Goal: Check status: Check status

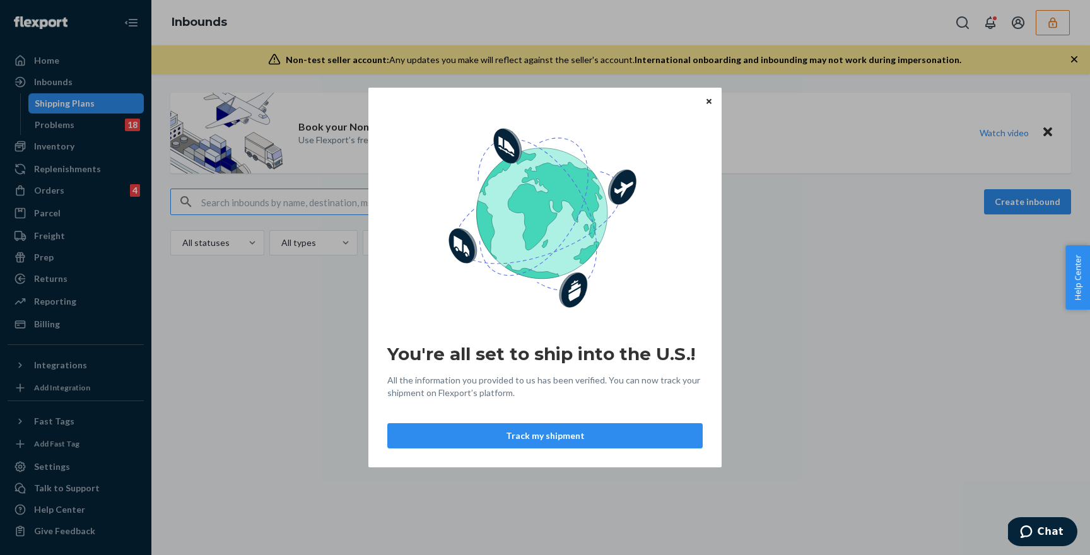
click at [1051, 30] on div "You're all set to ship into the U.S.! All the information you provided to us ha…" at bounding box center [545, 277] width 1090 height 555
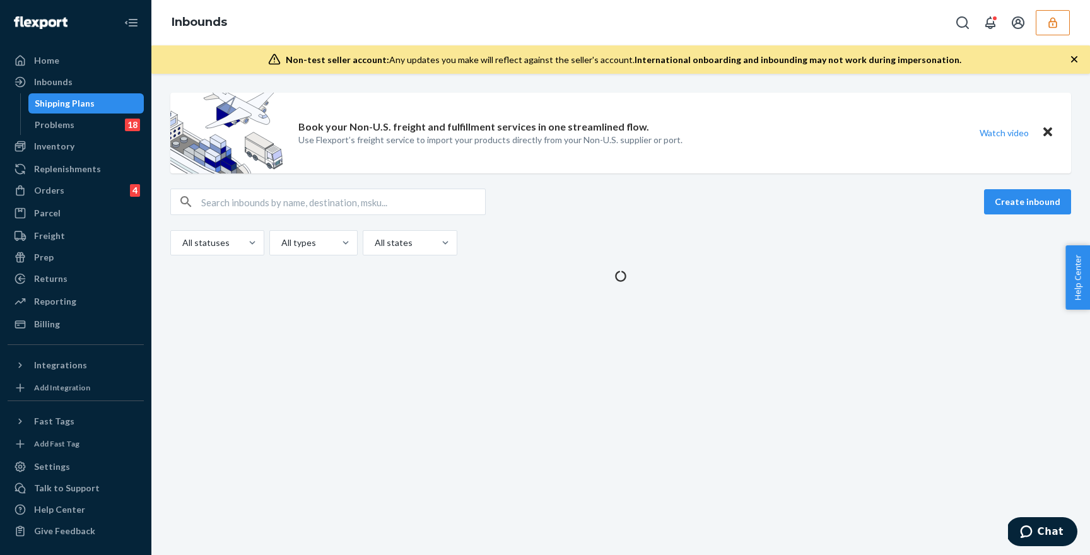
click at [1051, 30] on button "button" at bounding box center [1053, 22] width 34 height 25
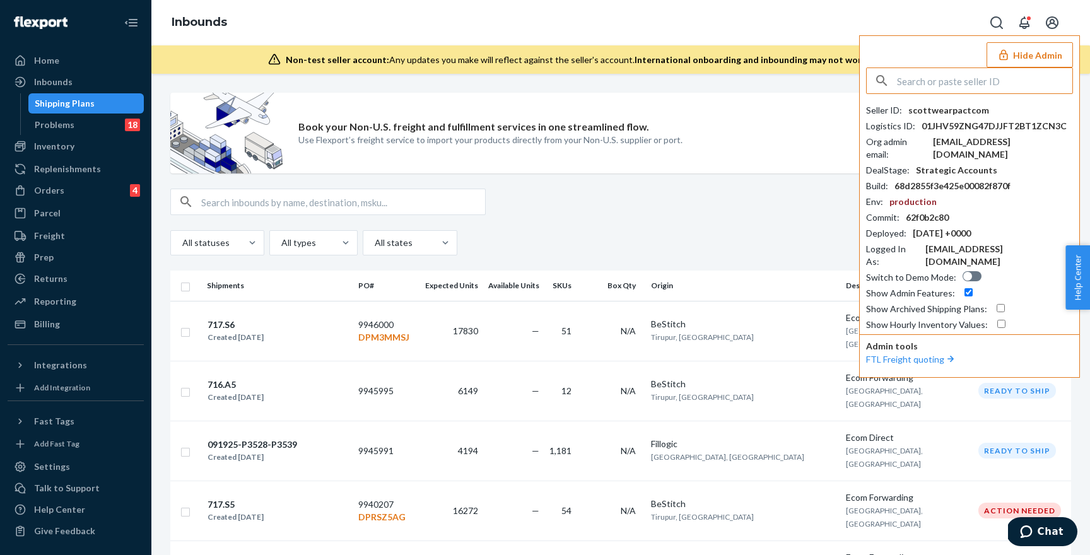
click at [924, 77] on input "text" at bounding box center [984, 80] width 175 height 25
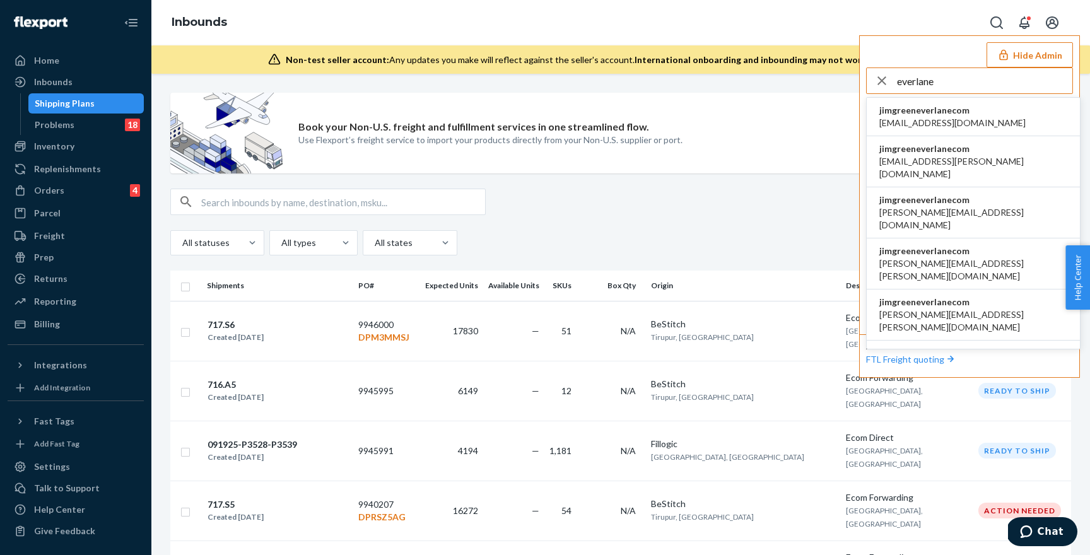
type input "everlane"
click at [940, 112] on span "jimgreeneverlanecom" at bounding box center [953, 110] width 146 height 13
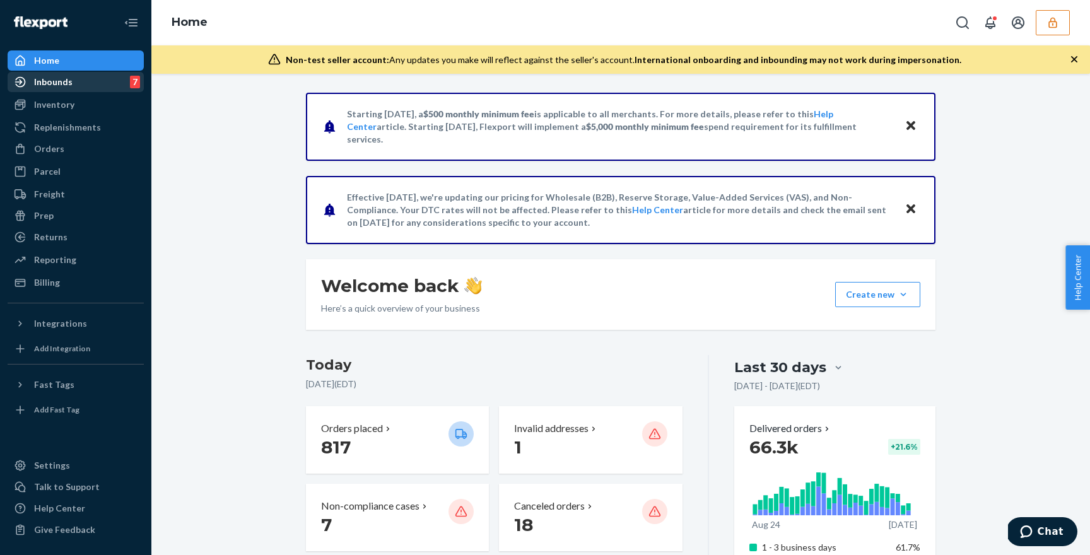
click at [57, 81] on div "Inbounds" at bounding box center [53, 82] width 38 height 13
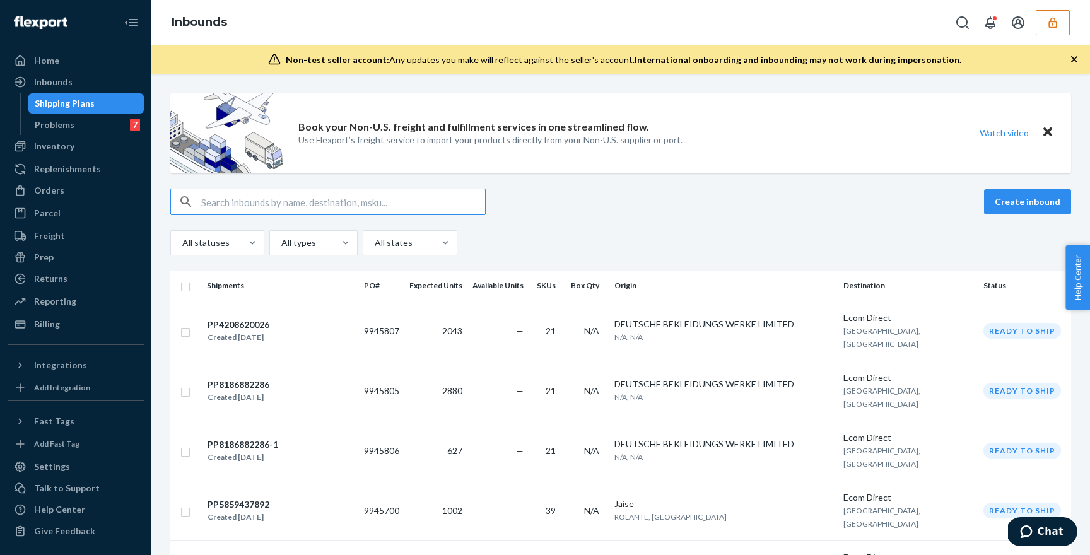
click at [351, 191] on input "text" at bounding box center [343, 201] width 284 height 25
paste input "POUS0002049"
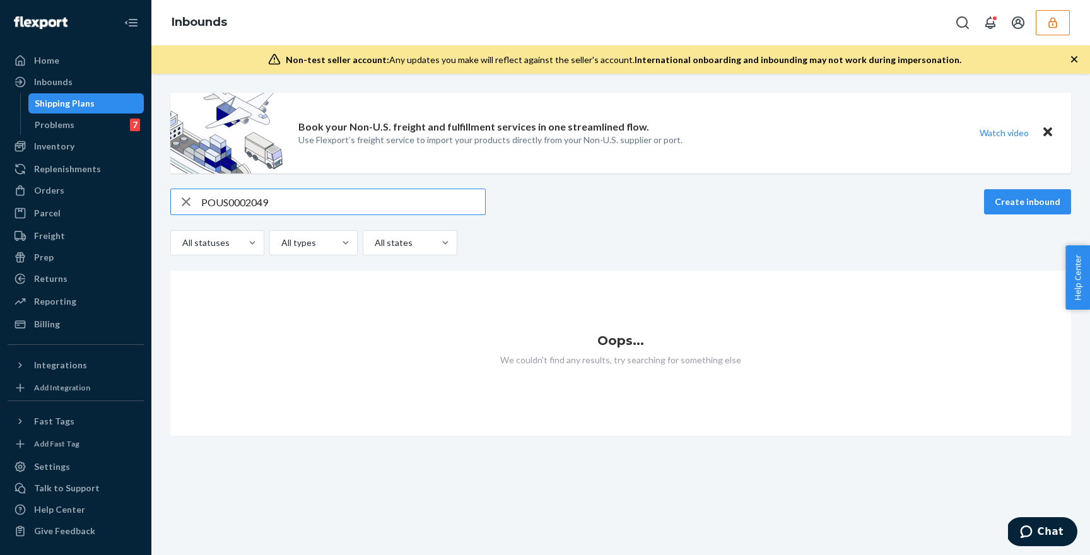
drag, startPoint x: 228, startPoint y: 202, endPoint x: 180, endPoint y: 202, distance: 48.0
click at [180, 202] on div "POUS0002049" at bounding box center [328, 201] width 314 height 25
type input "0002049"
click at [293, 203] on input "0002049" at bounding box center [343, 201] width 284 height 25
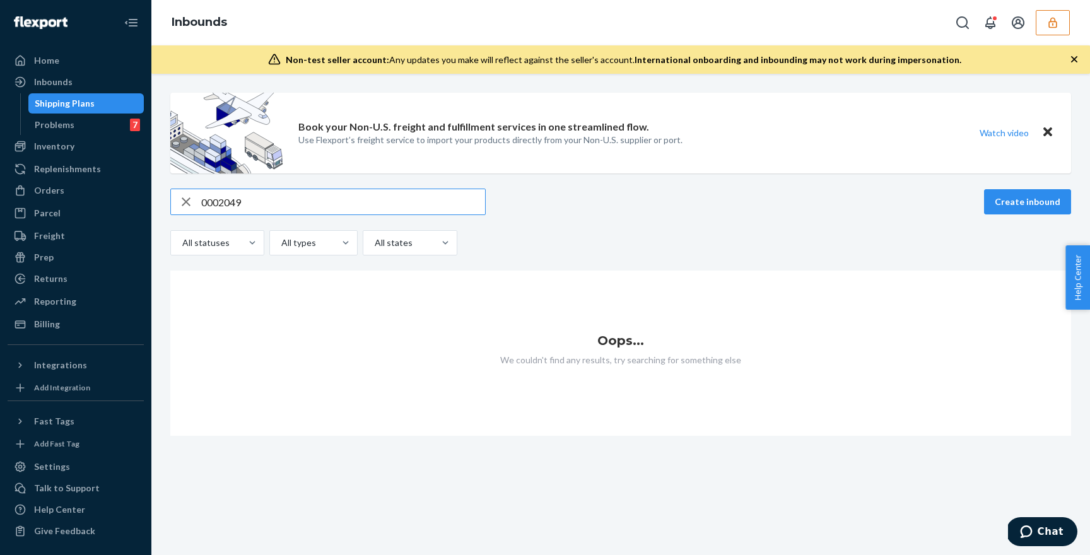
click at [293, 203] on input "0002049" at bounding box center [343, 201] width 284 height 25
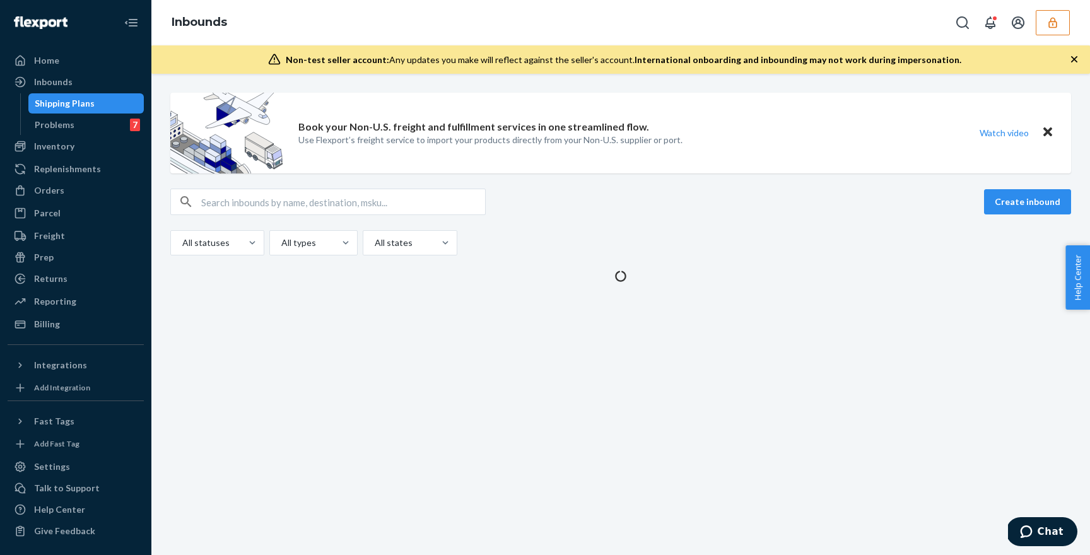
click at [640, 226] on div "Create inbound All statuses All types All states" at bounding box center [620, 222] width 901 height 67
